Goal: Navigation & Orientation: Find specific page/section

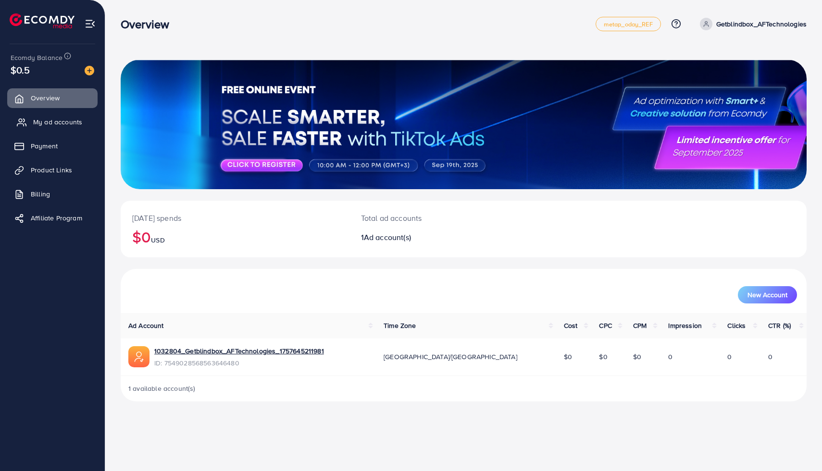
click at [37, 123] on span "My ad accounts" at bounding box center [57, 122] width 49 height 10
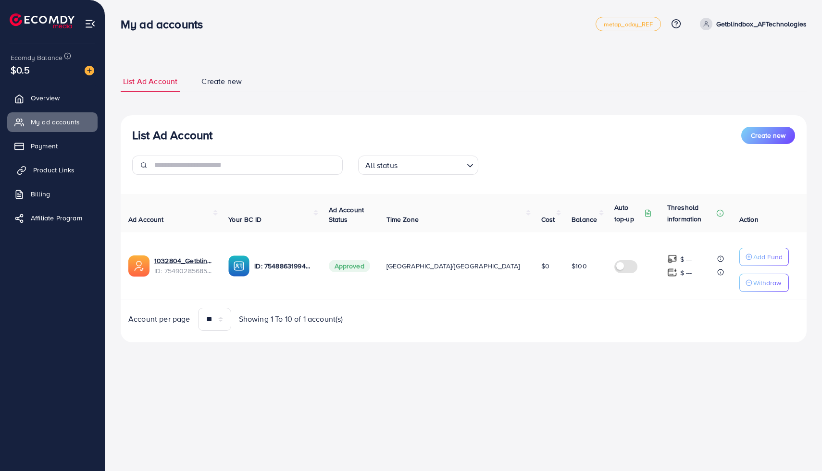
click at [52, 173] on span "Product Links" at bounding box center [53, 170] width 41 height 10
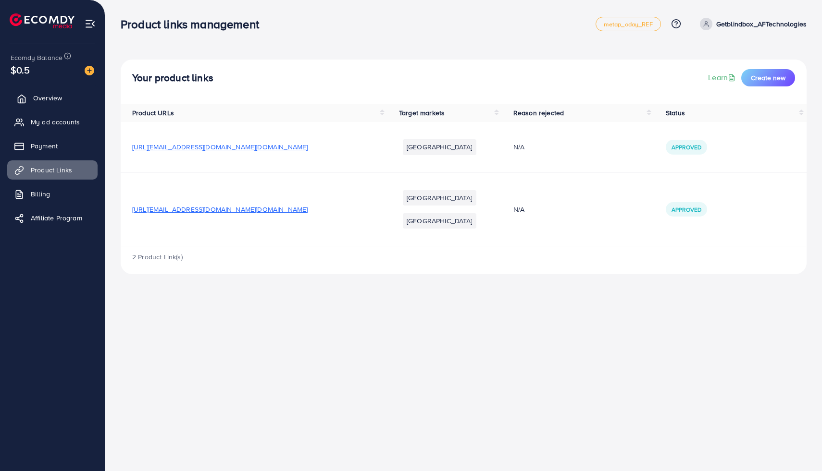
click at [46, 98] on span "Overview" at bounding box center [47, 98] width 29 height 10
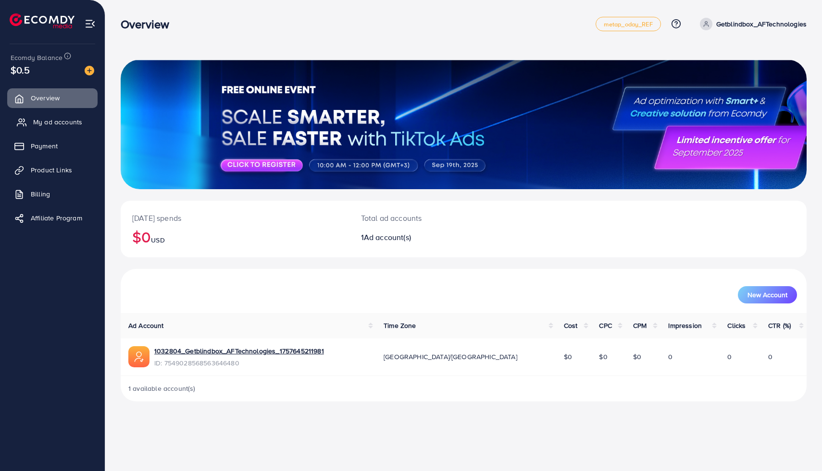
click at [44, 121] on span "My ad accounts" at bounding box center [57, 122] width 49 height 10
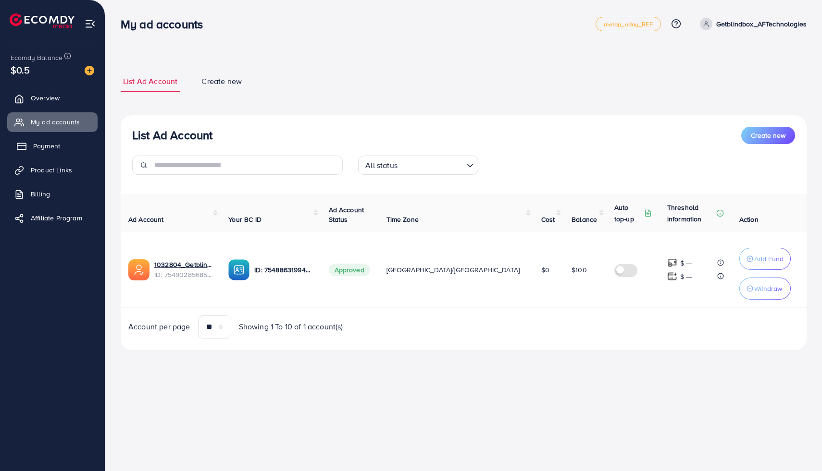
click at [59, 152] on link "Payment" at bounding box center [52, 145] width 90 height 19
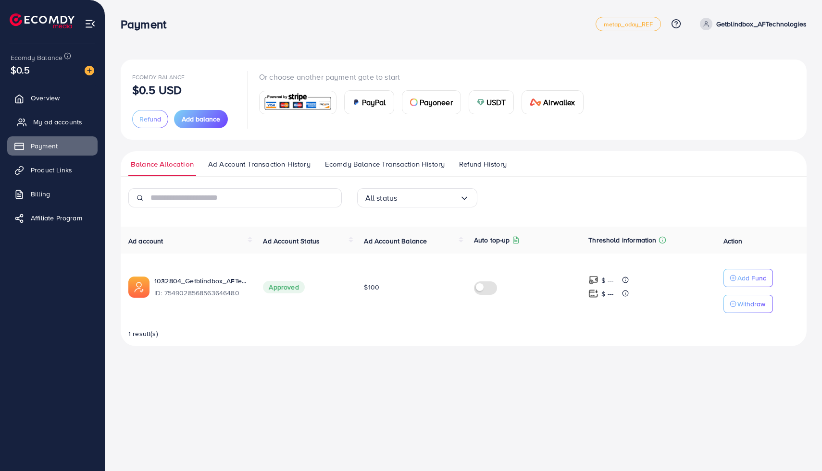
click at [51, 122] on span "My ad accounts" at bounding box center [57, 122] width 49 height 10
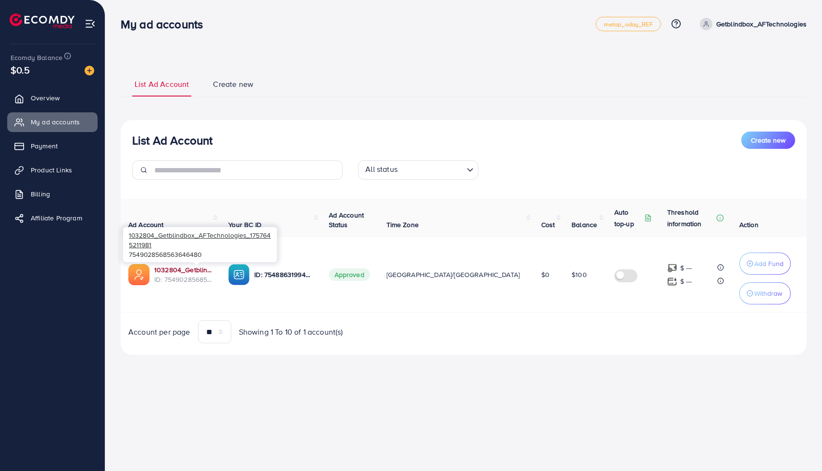
click at [191, 271] on link "1032804_Getblindbox_AFTechnologies_1757645211981" at bounding box center [183, 270] width 59 height 10
